Goal: Task Accomplishment & Management: Complete application form

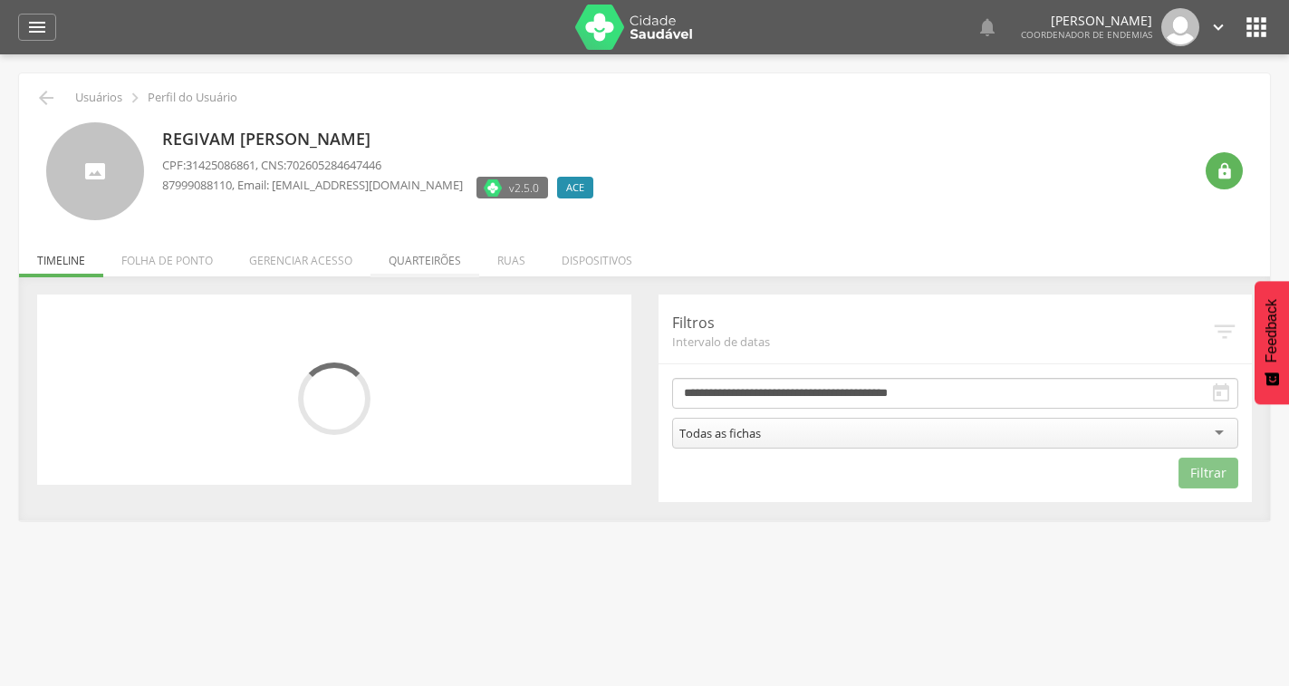
click at [445, 258] on li "Quarteirões" at bounding box center [424, 256] width 109 height 43
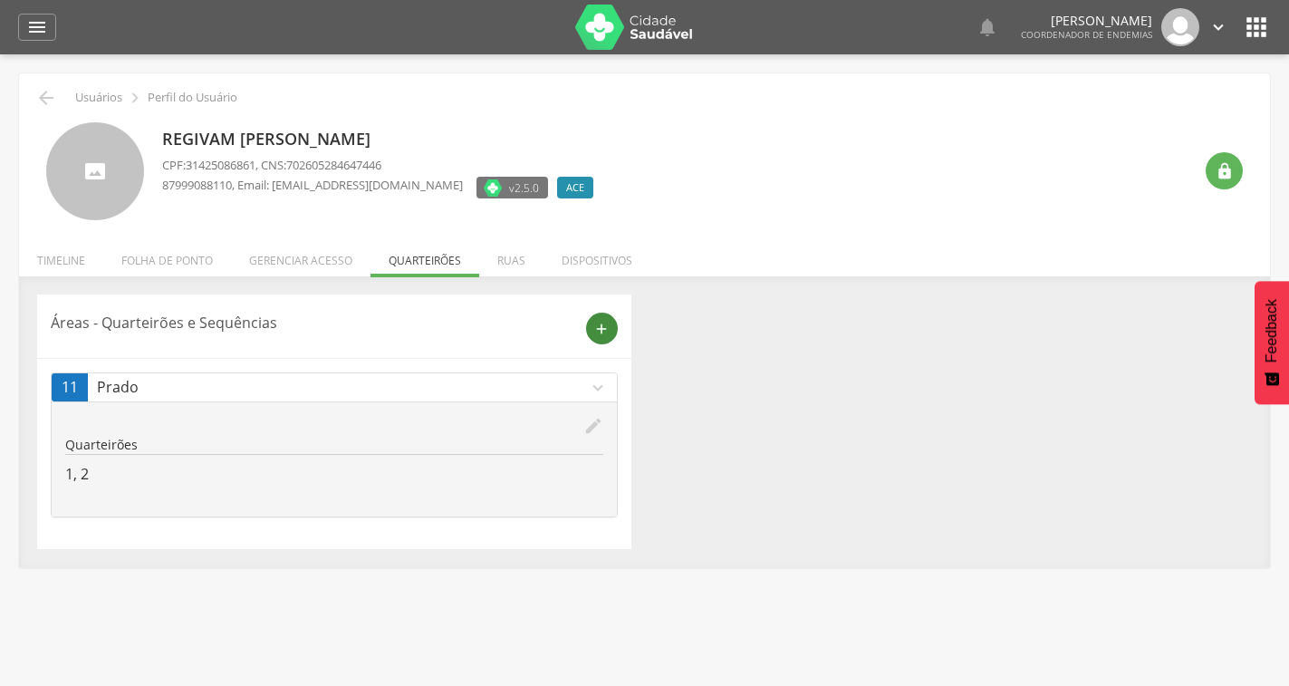
click at [606, 328] on icon "add" at bounding box center [601, 329] width 16 height 16
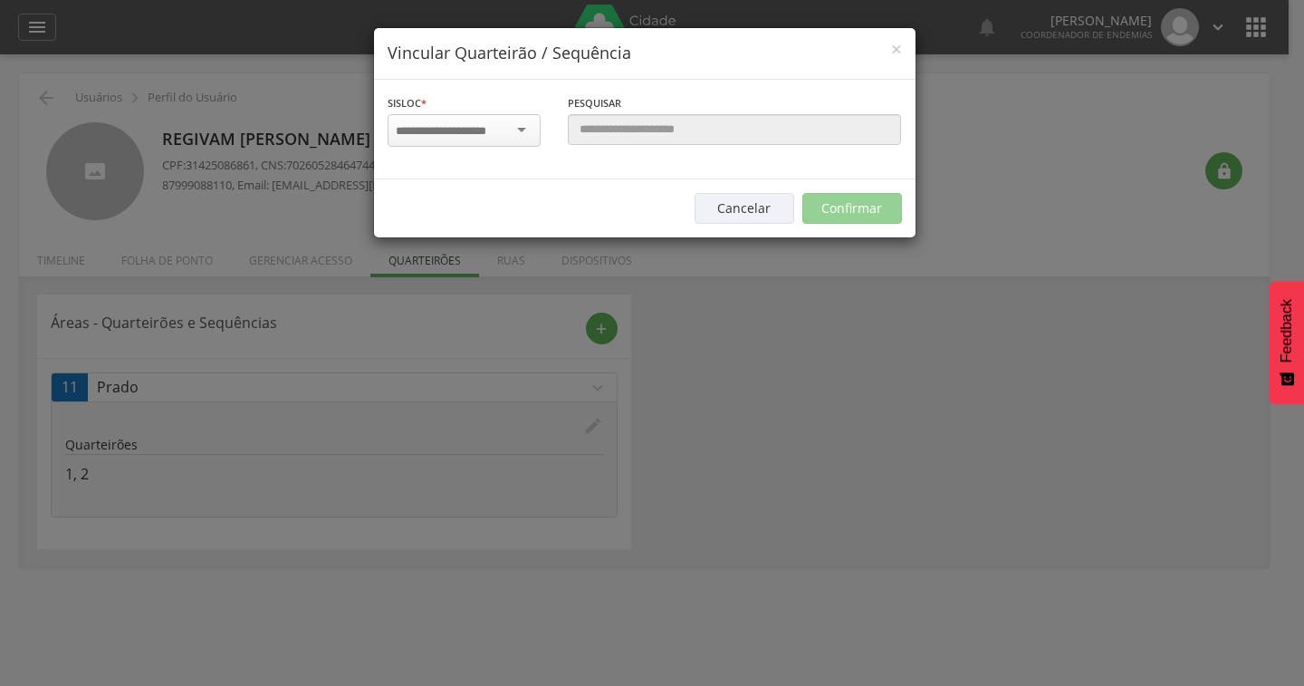
click at [524, 127] on div at bounding box center [464, 130] width 153 height 33
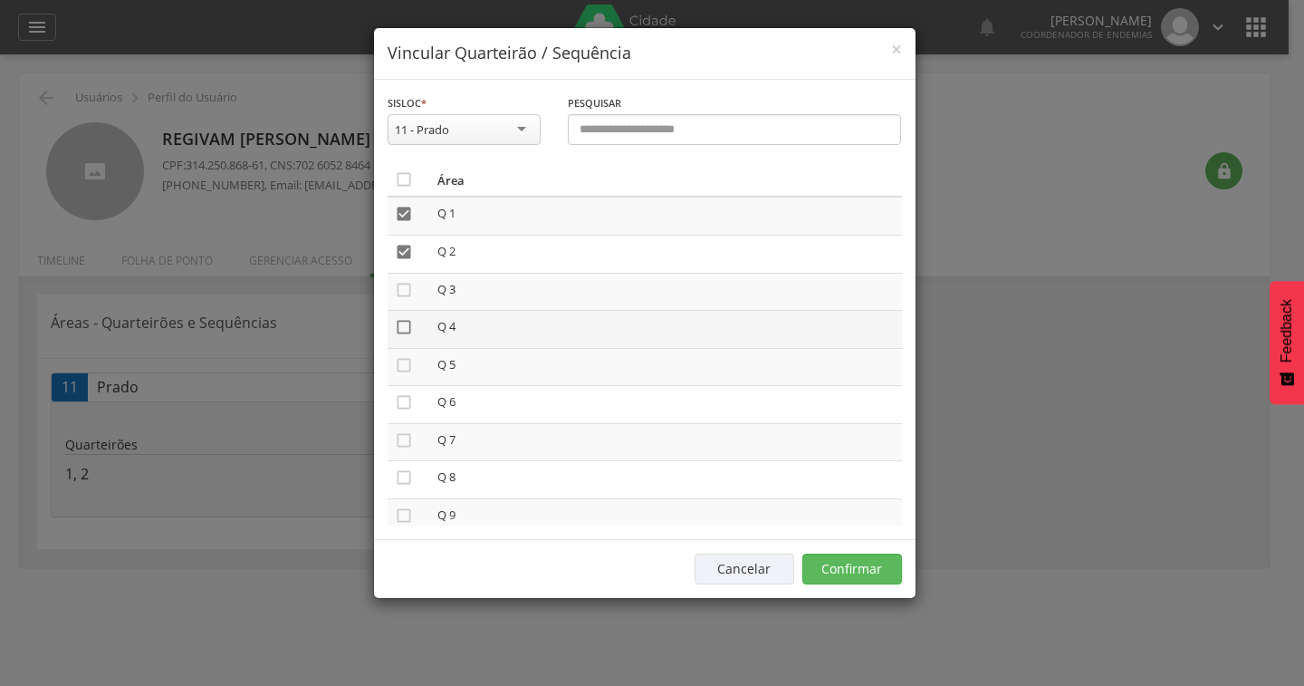
click at [404, 327] on icon "" at bounding box center [404, 327] width 18 height 18
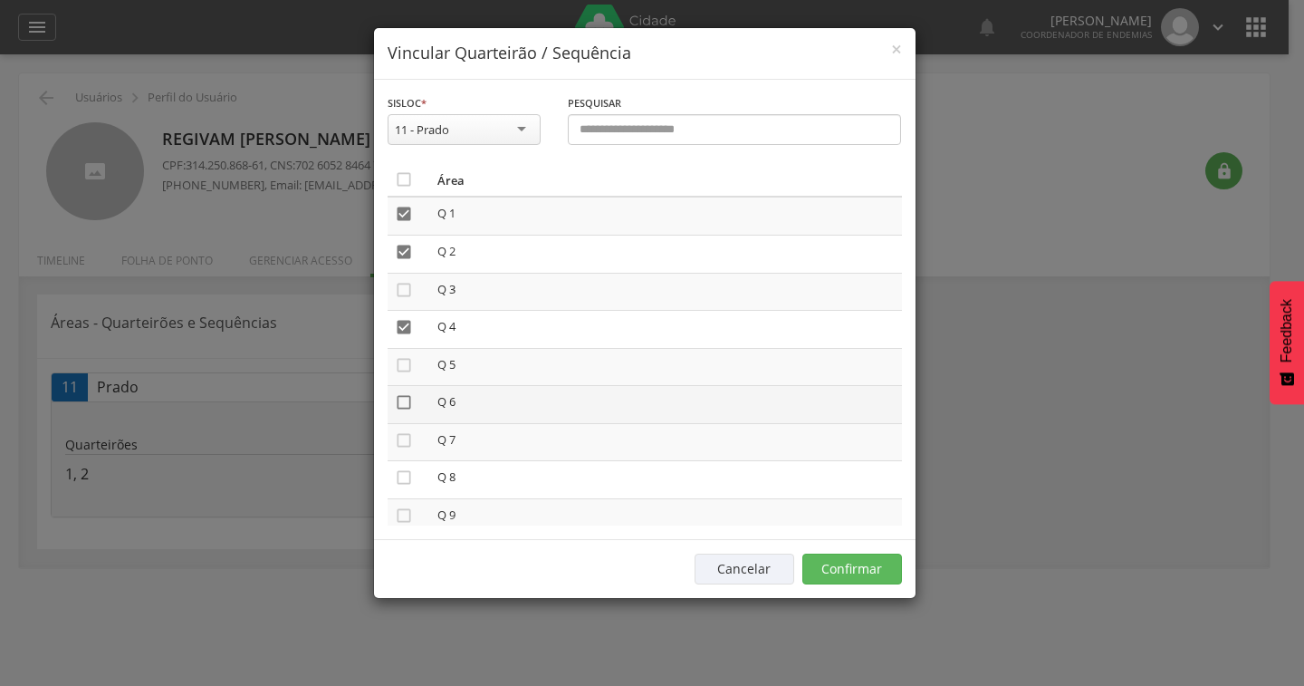
click at [409, 405] on icon "" at bounding box center [404, 402] width 18 height 18
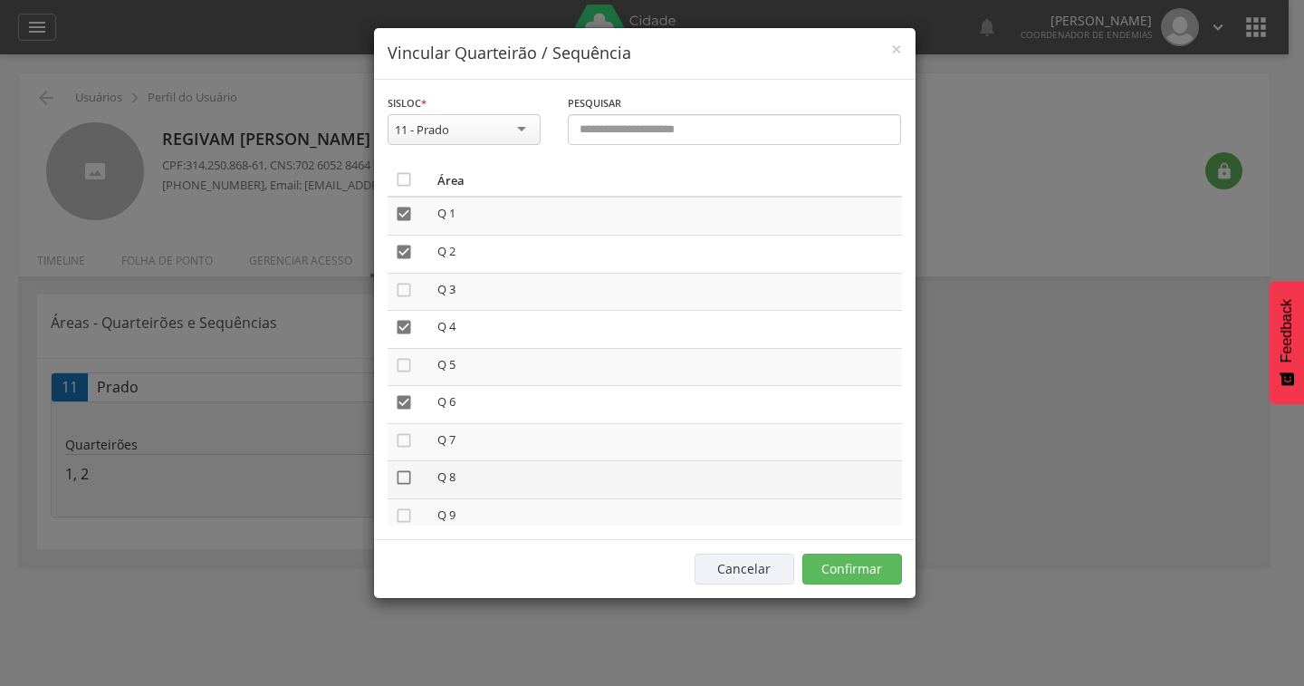
click at [407, 477] on icon "" at bounding box center [404, 477] width 18 height 18
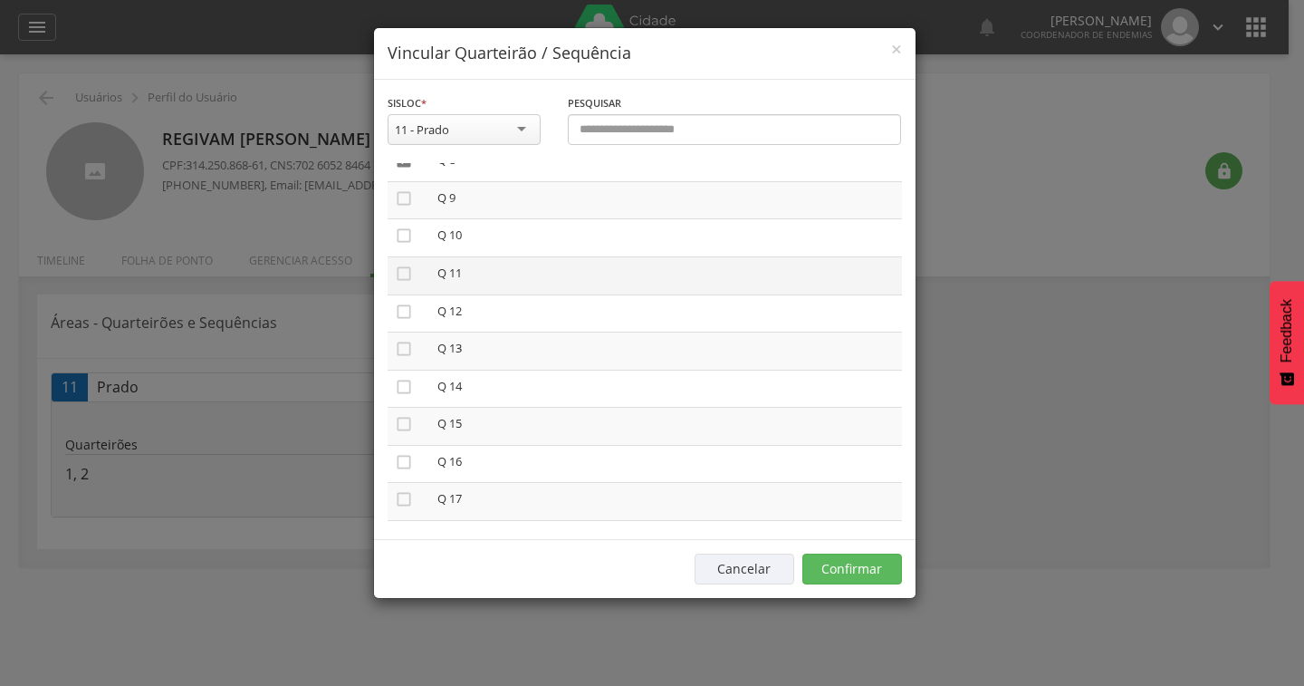
scroll to position [272, 0]
click at [406, 281] on icon "" at bounding box center [404, 281] width 18 height 18
click at [406, 360] on icon "" at bounding box center [404, 357] width 18 height 18
click at [404, 437] on icon "" at bounding box center [404, 432] width 18 height 18
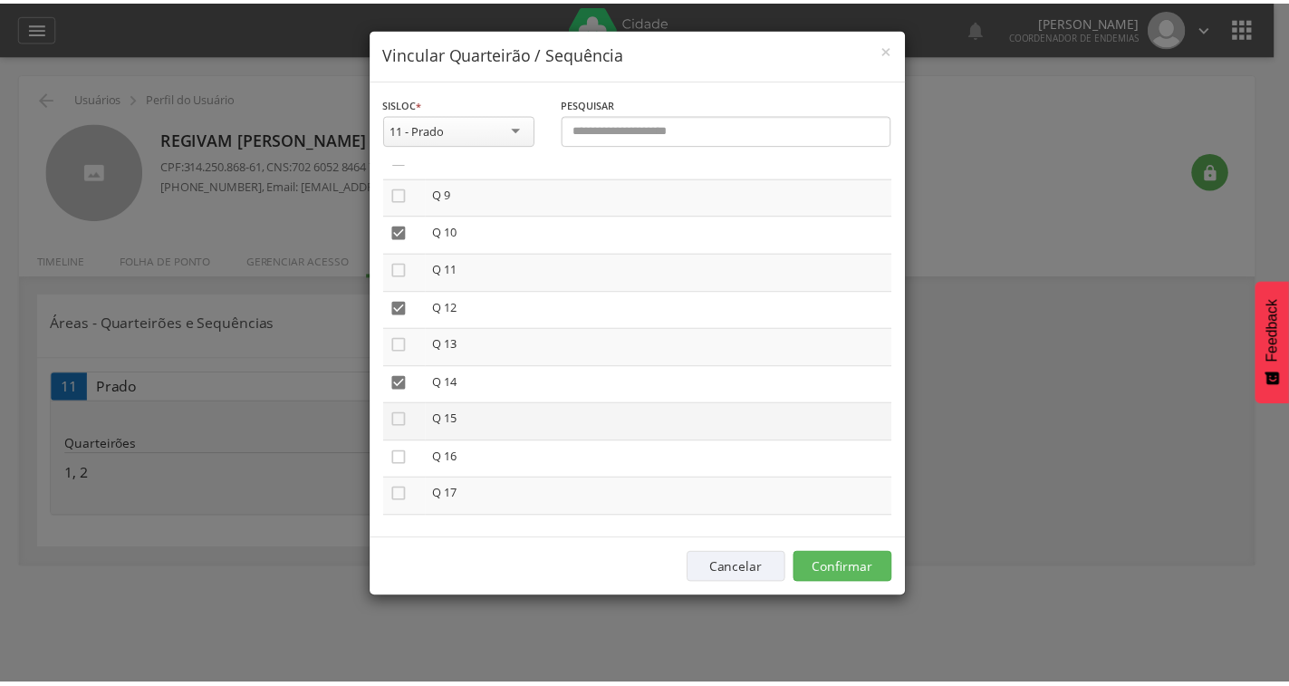
scroll to position [367, 0]
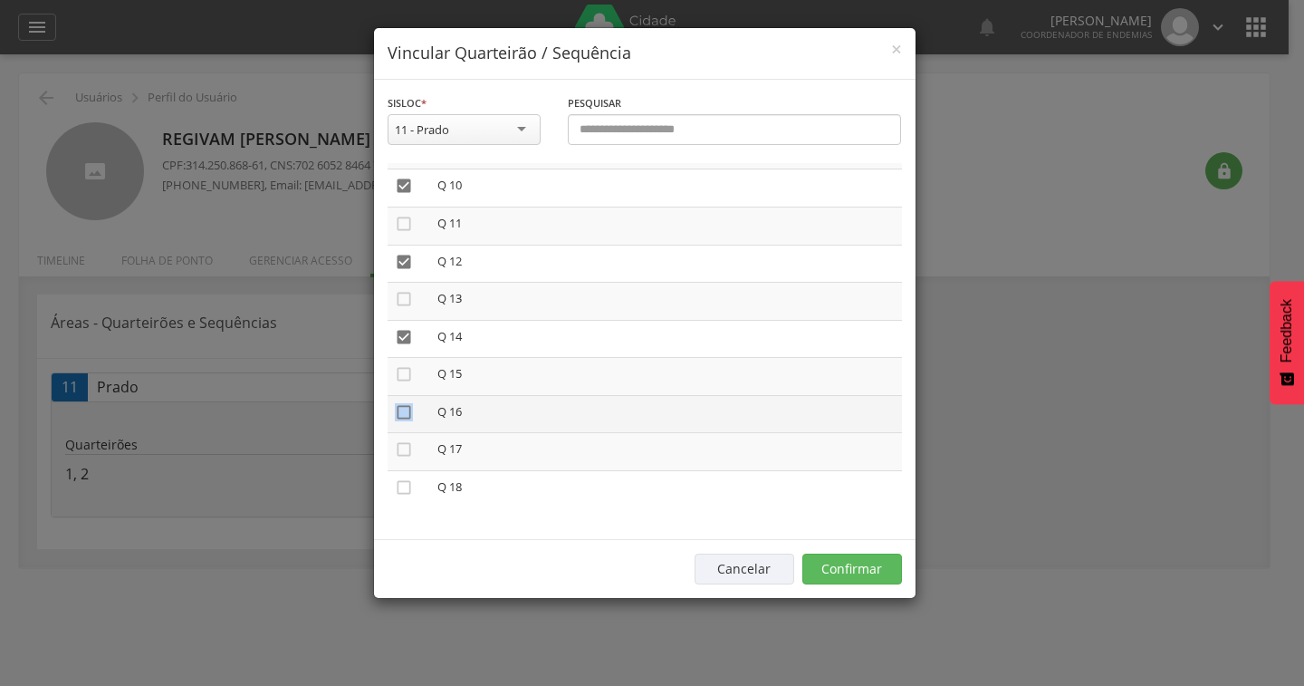
click at [404, 412] on icon "" at bounding box center [404, 412] width 18 height 18
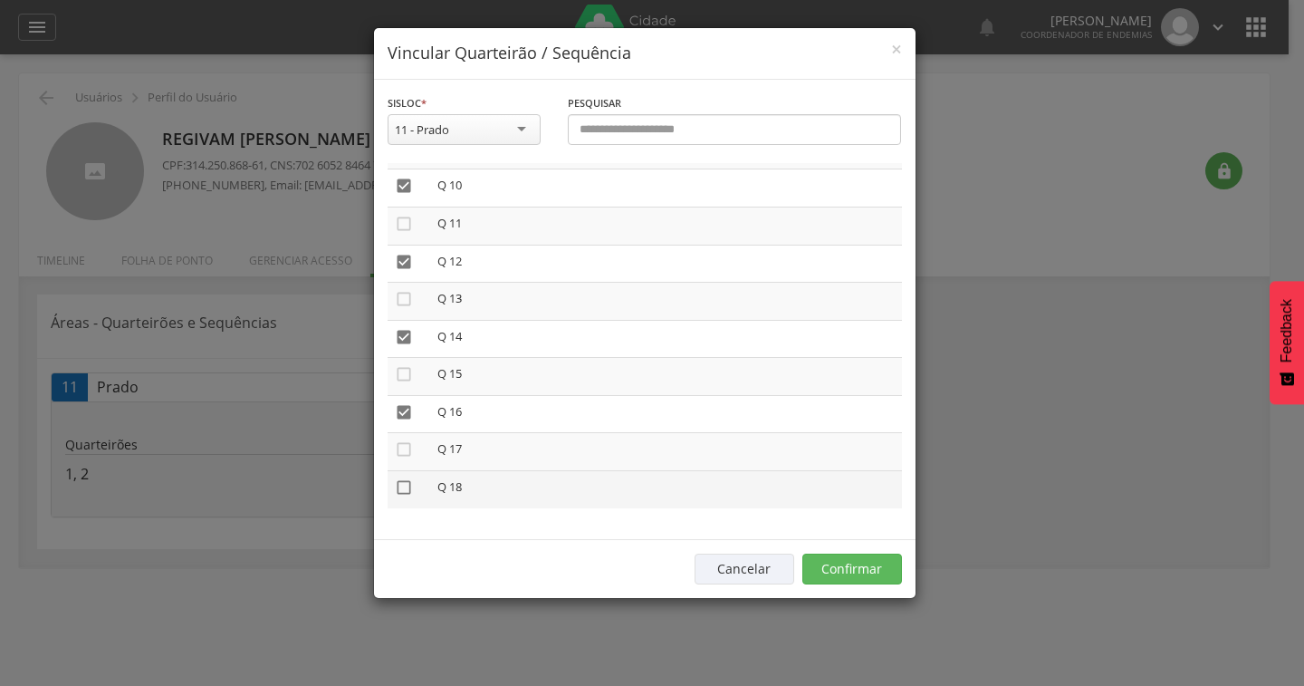
click at [404, 483] on icon "" at bounding box center [404, 487] width 18 height 18
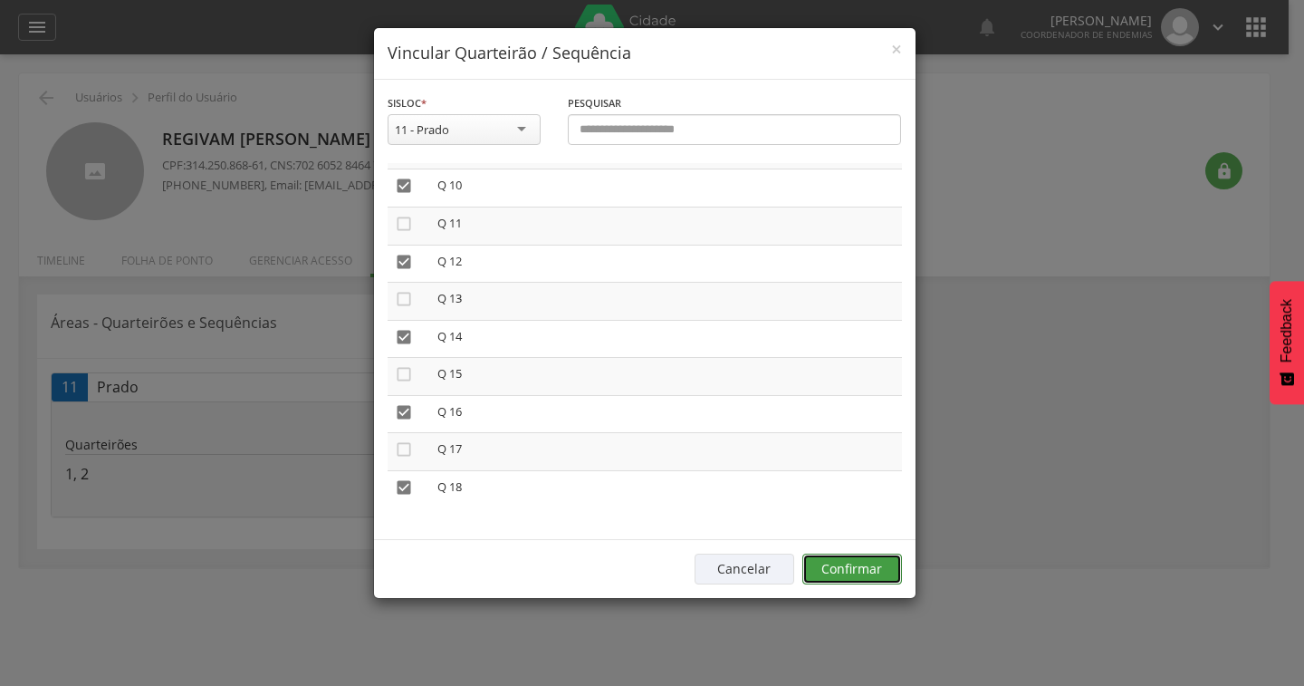
click at [877, 570] on button "Confirmar" at bounding box center [853, 568] width 100 height 31
